Goal: Complete application form: Complete application form

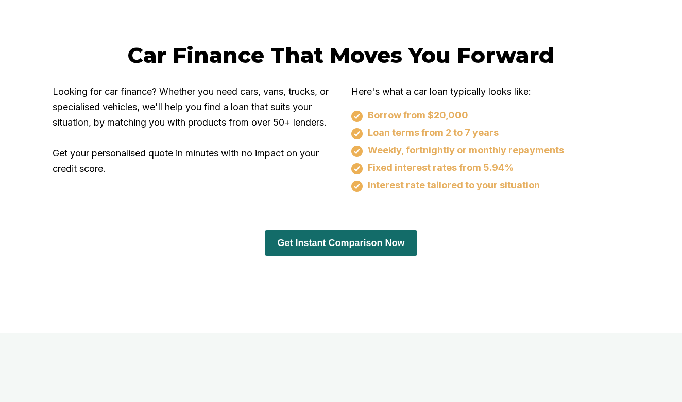
scroll to position [650, 0]
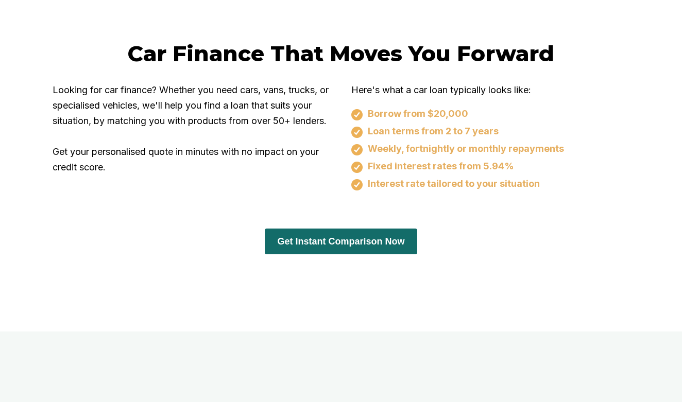
click at [340, 234] on button "Get Instant Comparison Now" at bounding box center [341, 242] width 152 height 26
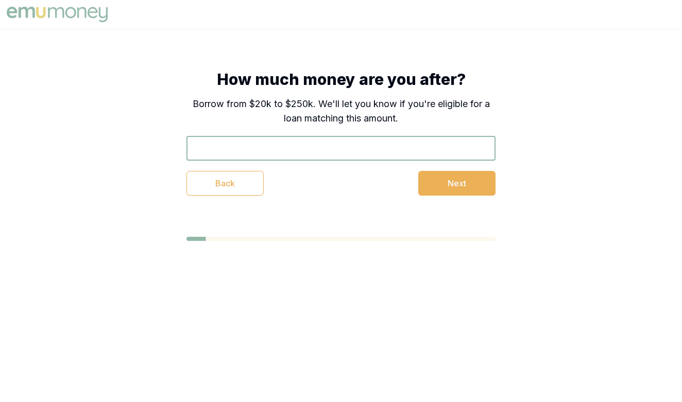
click at [343, 144] on input "text" at bounding box center [340, 148] width 309 height 25
type input "$50,000"
click at [483, 187] on button "Next" at bounding box center [456, 183] width 77 height 25
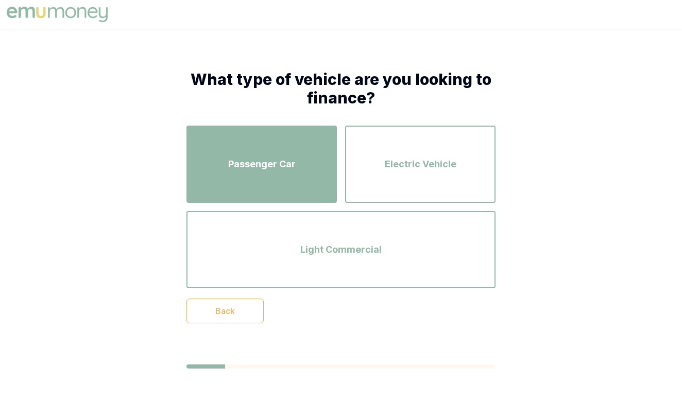
click at [259, 187] on div "Passenger Car" at bounding box center [262, 164] width 132 height 59
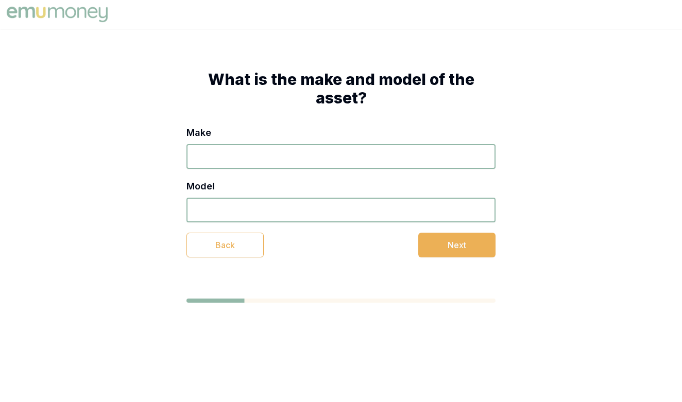
click at [271, 154] on input "Make" at bounding box center [340, 156] width 309 height 25
type input "2024"
click at [268, 209] on input "Model" at bounding box center [340, 210] width 309 height 25
type input "MX5"
click at [447, 254] on button "Next" at bounding box center [456, 245] width 77 height 25
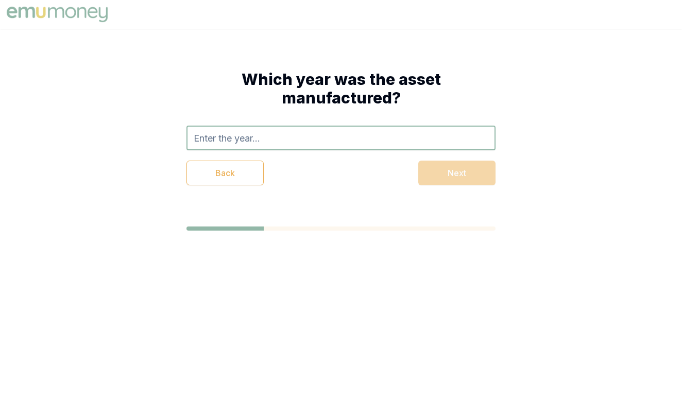
click at [429, 146] on input "text" at bounding box center [340, 138] width 309 height 25
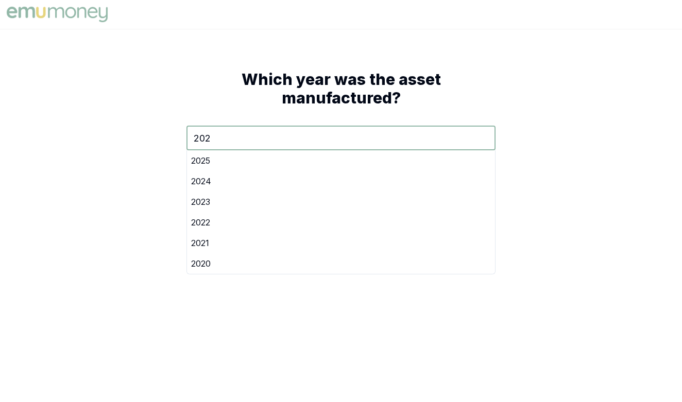
type input "2024"
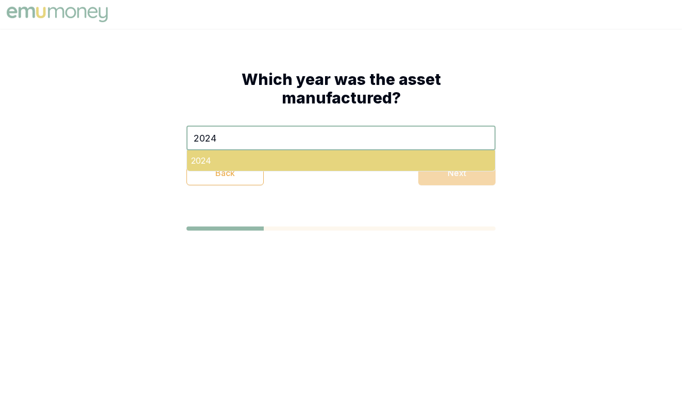
click at [397, 162] on div "2024" at bounding box center [341, 160] width 308 height 21
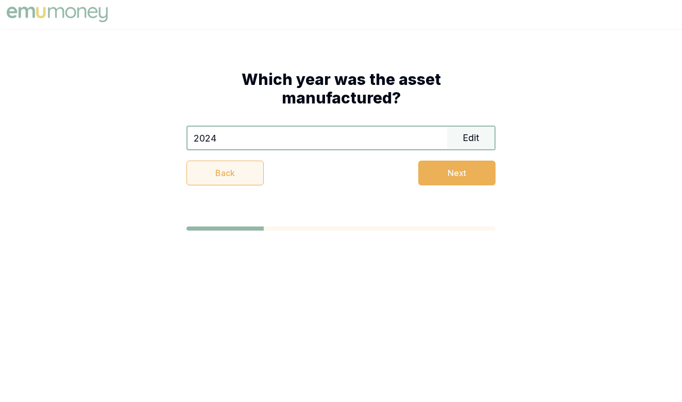
click at [225, 179] on button "Back" at bounding box center [224, 173] width 77 height 25
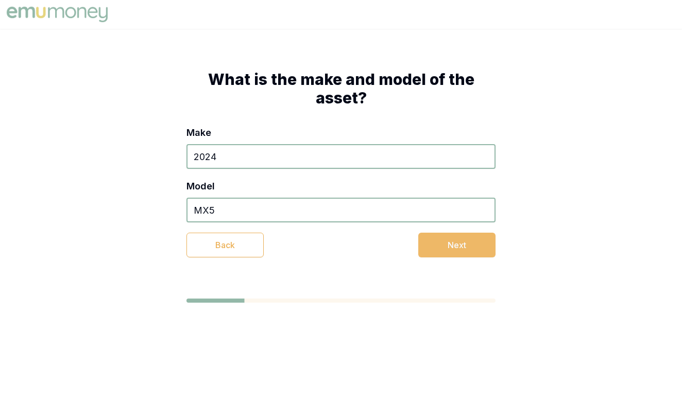
click at [452, 241] on button "Next" at bounding box center [456, 245] width 77 height 25
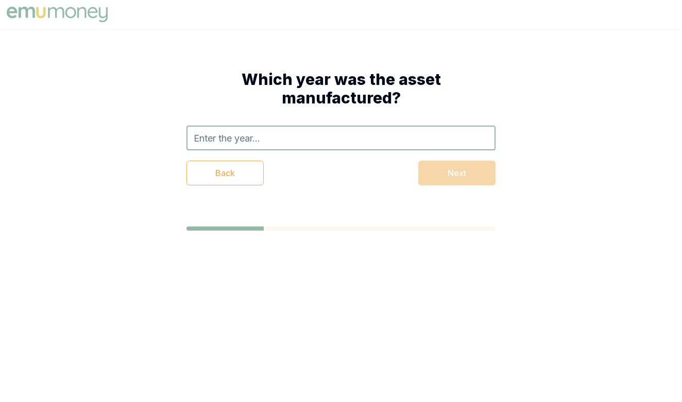
click at [456, 180] on div "Back Next" at bounding box center [340, 173] width 309 height 25
click at [430, 137] on input "text" at bounding box center [340, 138] width 309 height 25
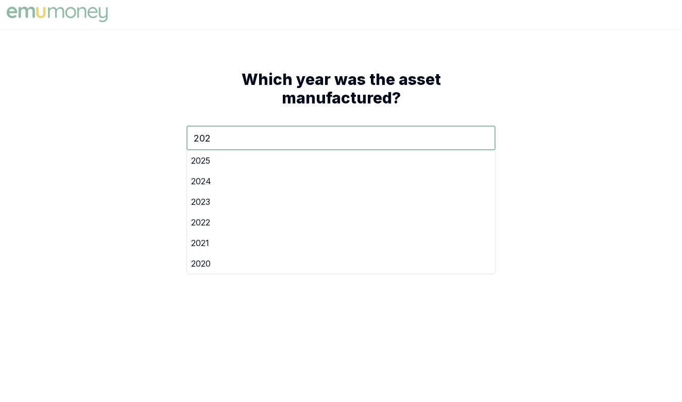
type input "2024"
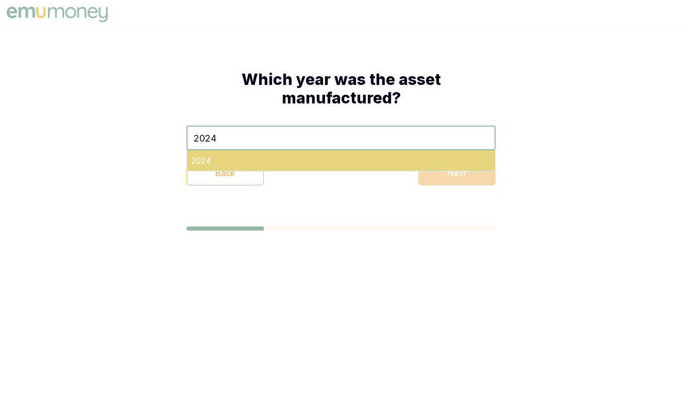
click at [408, 164] on div "2024" at bounding box center [341, 160] width 308 height 21
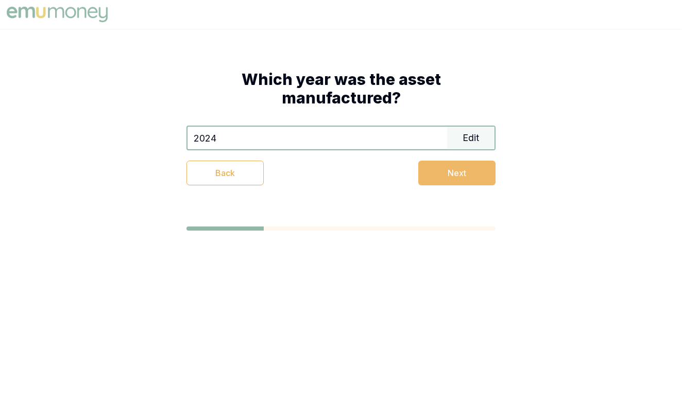
click at [445, 175] on button "Next" at bounding box center [456, 173] width 77 height 25
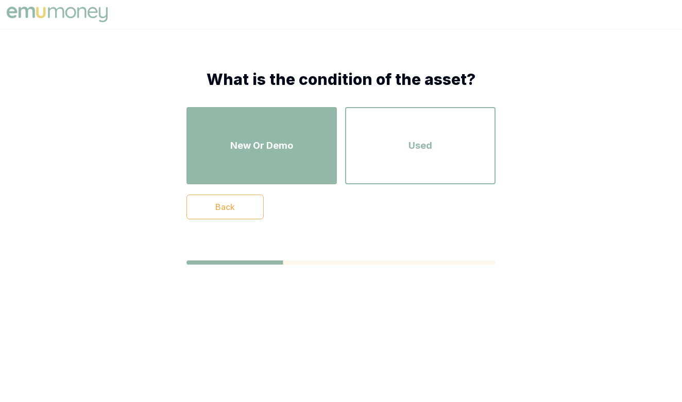
click at [324, 173] on div "New Or Demo" at bounding box center [262, 145] width 132 height 59
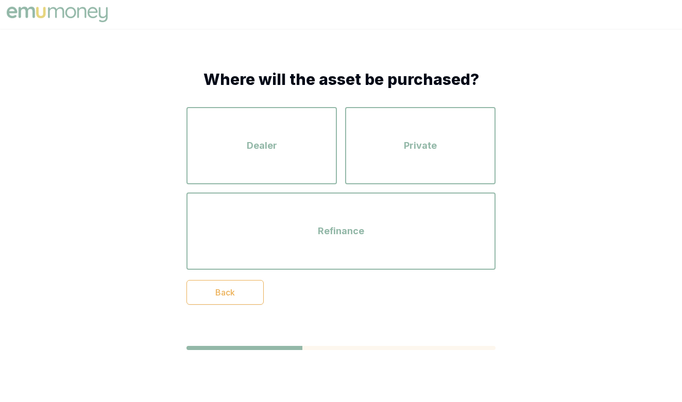
click at [324, 173] on div "Dealer" at bounding box center [262, 145] width 132 height 59
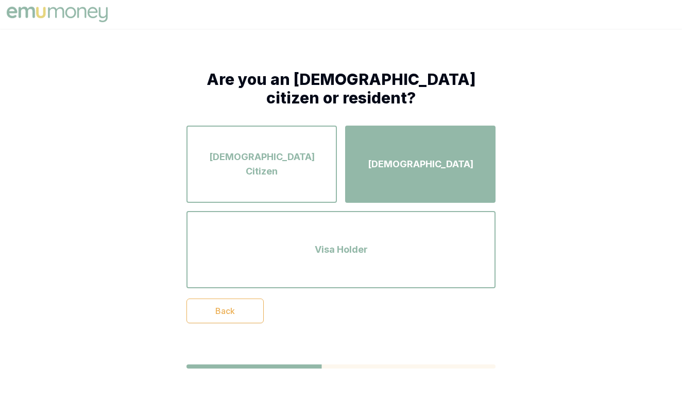
click at [440, 164] on span "[DEMOGRAPHIC_DATA]" at bounding box center [421, 164] width 106 height 14
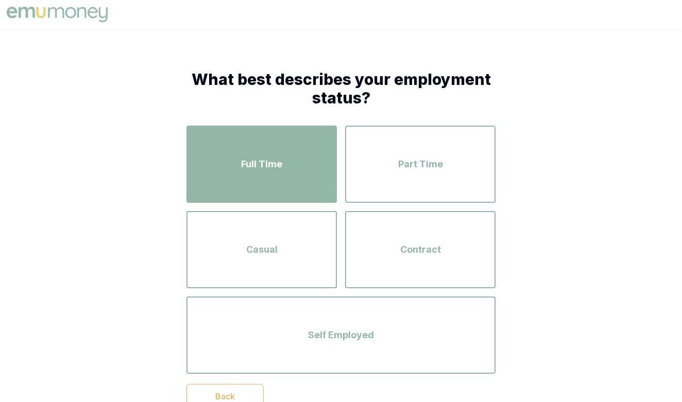
click at [213, 177] on div "Full Time" at bounding box center [262, 164] width 132 height 59
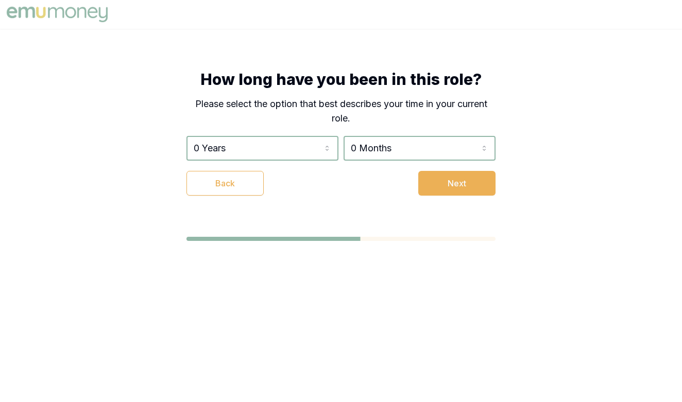
click at [306, 161] on div "0 Years 0 Years 1 Year 2 Years 3 Years 4 Years 5 Years 6 Years 7 Years 8 Years …" at bounding box center [340, 166] width 309 height 60
click at [306, 152] on html "How long have you been in this role? Please select the option that best describ…" at bounding box center [341, 201] width 682 height 402
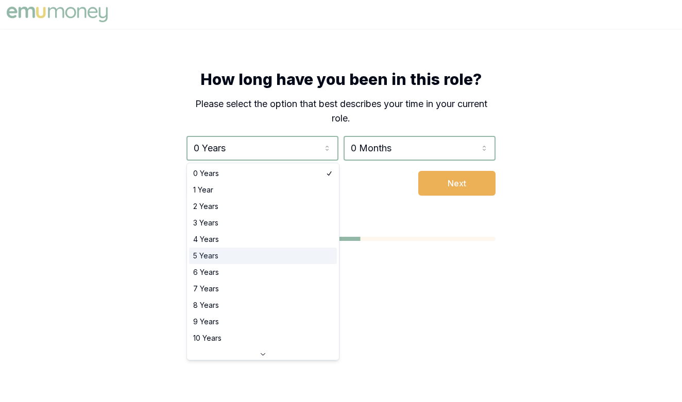
select select "5"
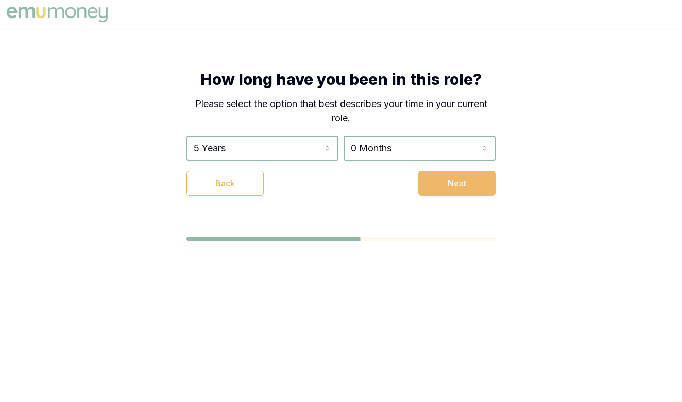
click at [465, 178] on button "Next" at bounding box center [456, 183] width 77 height 25
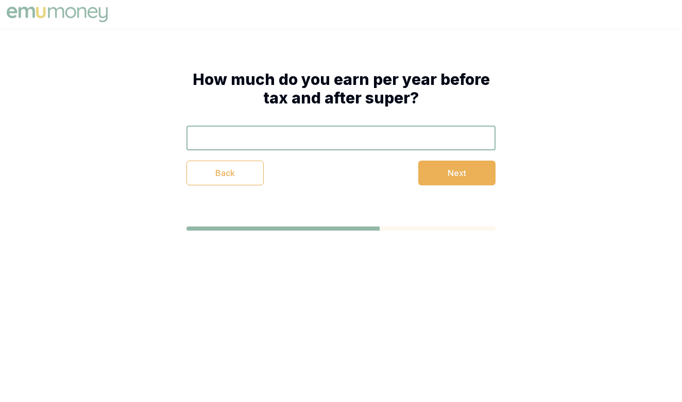
click at [417, 138] on input "text" at bounding box center [340, 138] width 309 height 25
type input "$75,000"
click at [481, 173] on button "Next" at bounding box center [456, 173] width 77 height 25
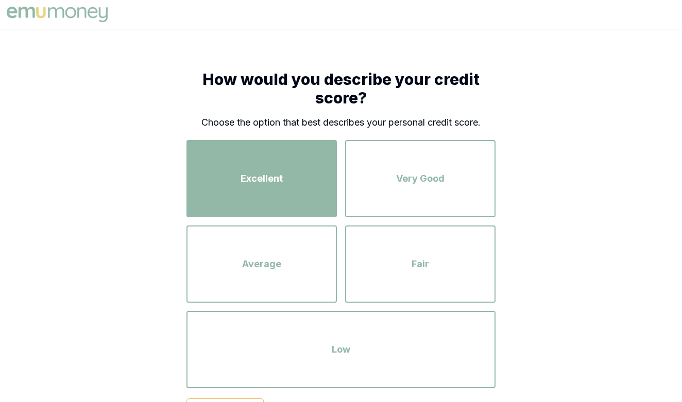
click at [296, 169] on div "Excellent" at bounding box center [262, 178] width 132 height 59
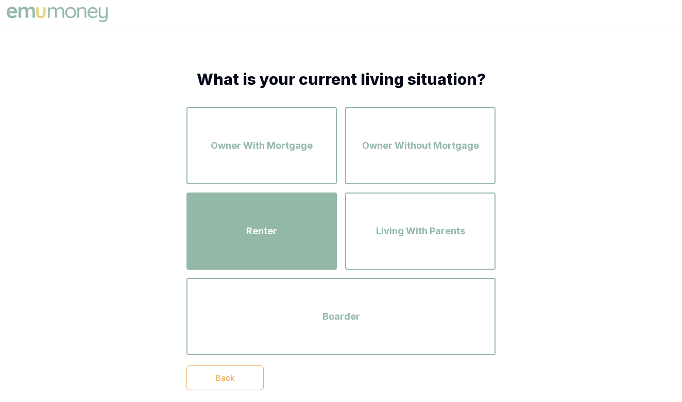
click at [306, 203] on div "Renter" at bounding box center [262, 231] width 132 height 59
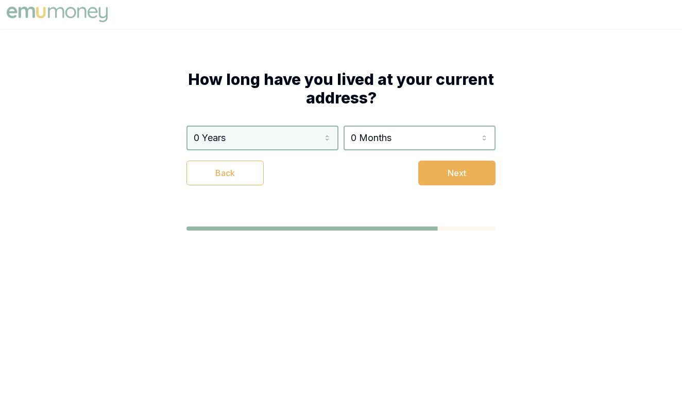
click at [315, 143] on html "How long have you lived at your current address? 0 Years 0 Years 1 Year 2 Years…" at bounding box center [341, 201] width 682 height 402
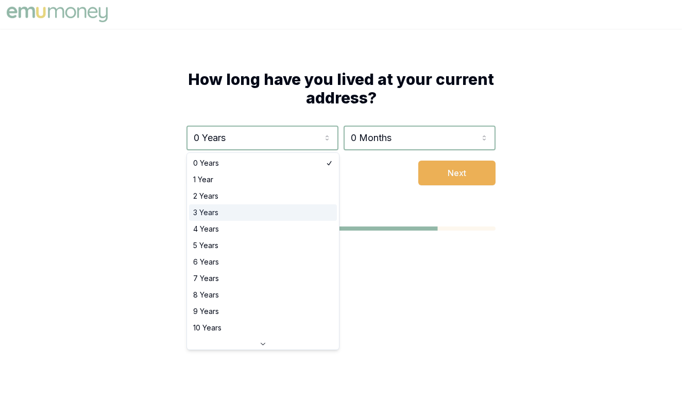
select select "3"
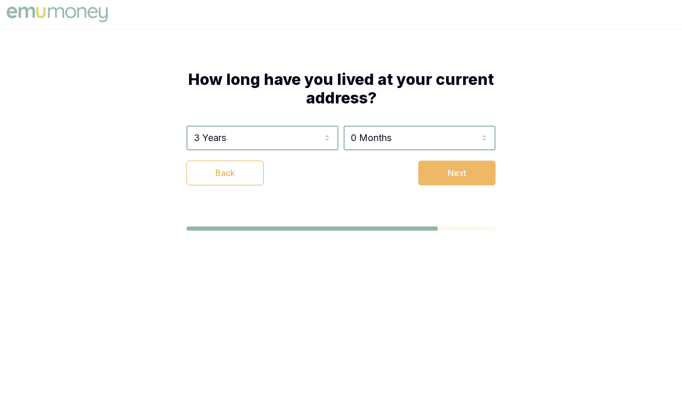
click at [462, 168] on button "Next" at bounding box center [456, 173] width 77 height 25
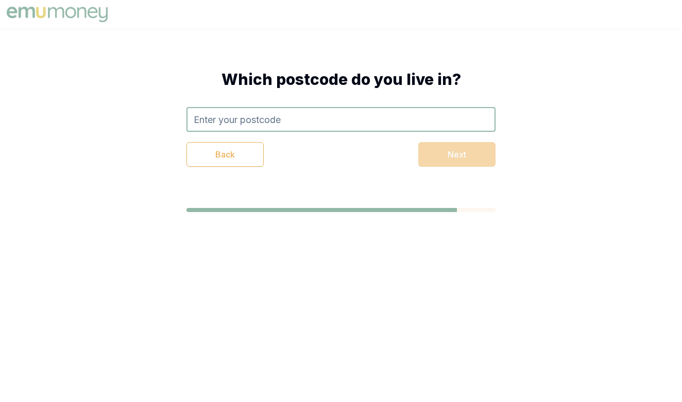
click at [451, 119] on input "text" at bounding box center [340, 119] width 309 height 25
type input "5"
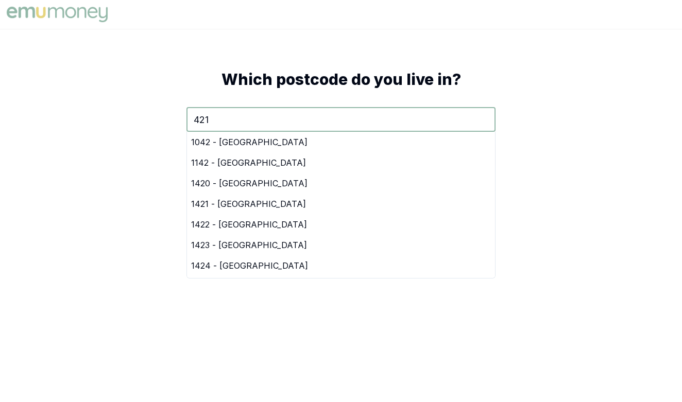
type input "4211"
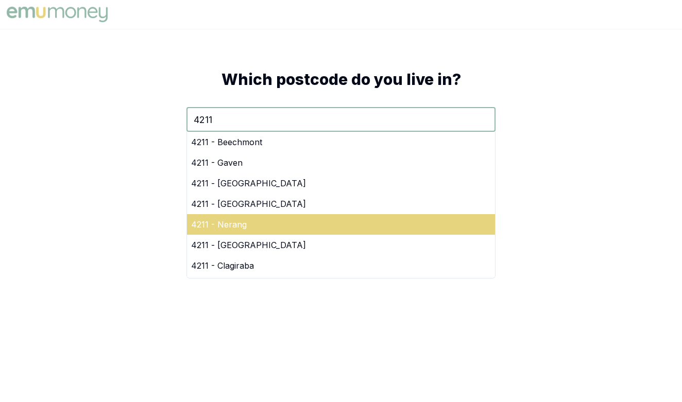
click at [399, 234] on div "4211 - Nerang" at bounding box center [341, 224] width 308 height 21
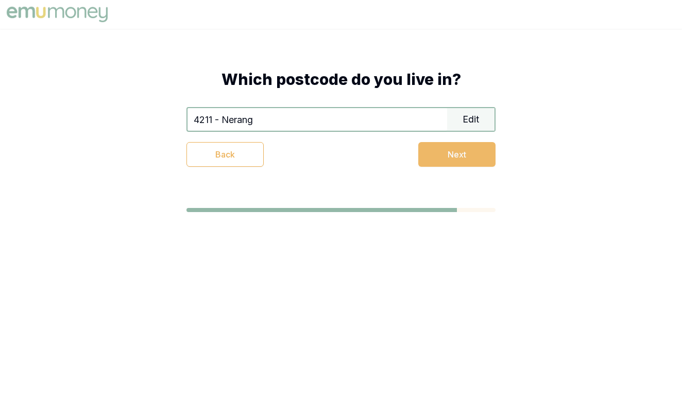
click at [432, 160] on button "Next" at bounding box center [456, 154] width 77 height 25
